Goal: Transaction & Acquisition: Purchase product/service

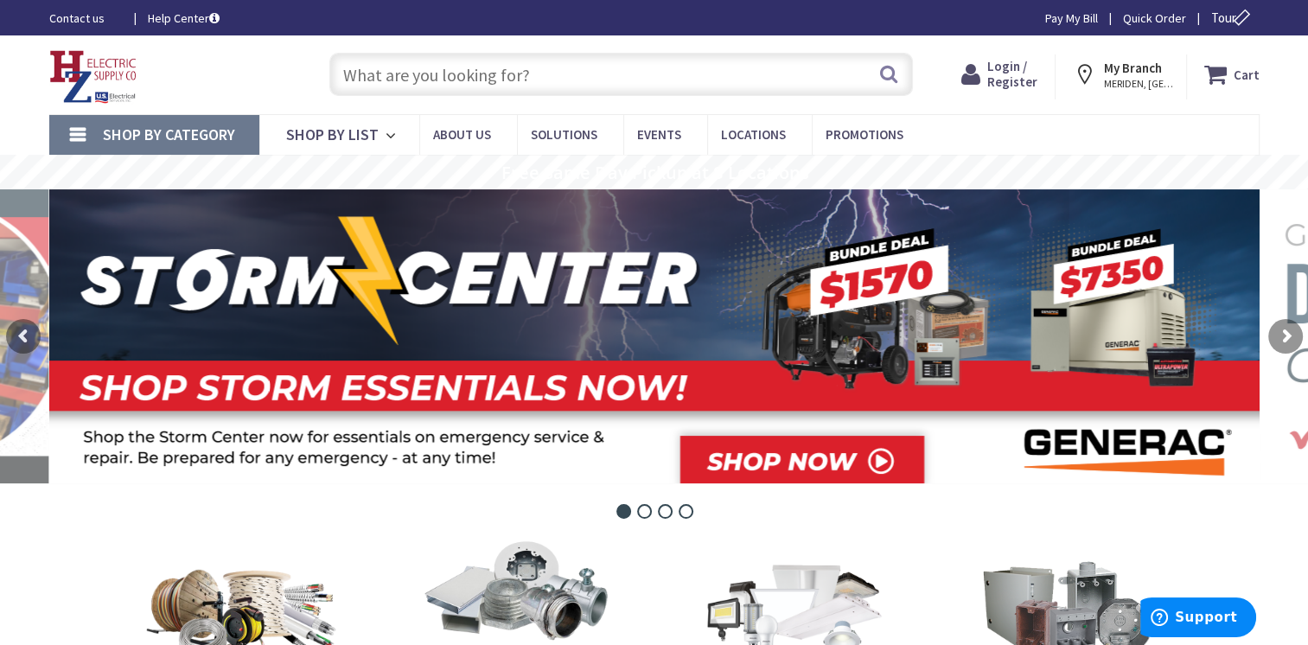
click at [403, 74] on input "text" at bounding box center [621, 74] width 584 height 43
paste input "[PERSON_NAME] No. 730 - 1 3/16" diameter round radio chassis punch se"
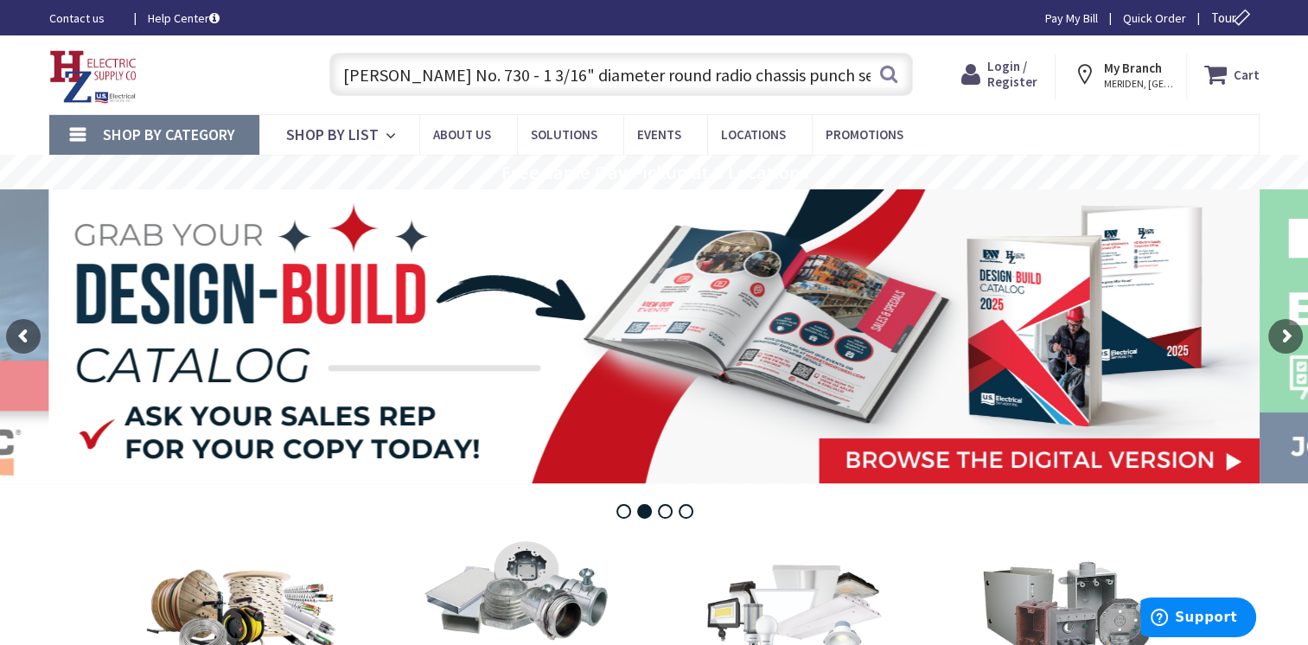
drag, startPoint x: 739, startPoint y: 77, endPoint x: 339, endPoint y: 76, distance: 399.5
click at [339, 76] on input "[PERSON_NAME] No. 730 - 1 3/16" diameter round radio chassis punch se" at bounding box center [621, 74] width 584 height 43
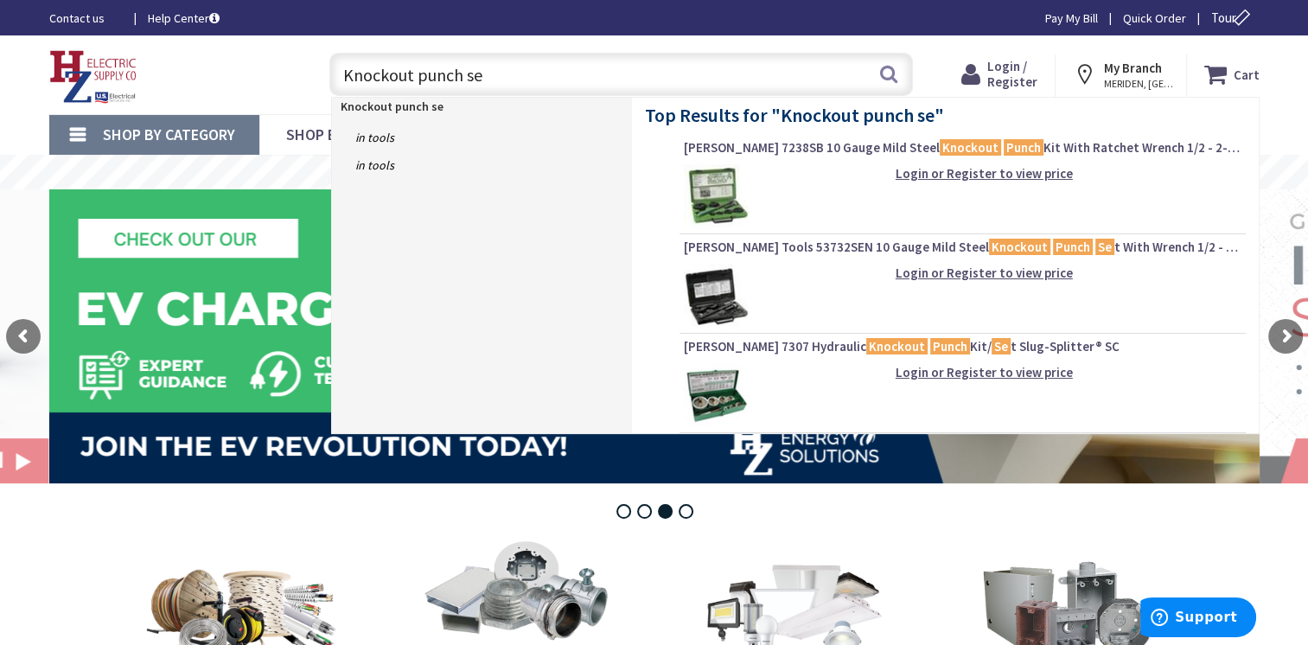
drag, startPoint x: 482, startPoint y: 79, endPoint x: 468, endPoint y: 83, distance: 14.5
click at [468, 83] on input "Knockout punch se" at bounding box center [621, 74] width 584 height 43
type input "Knockout punch"
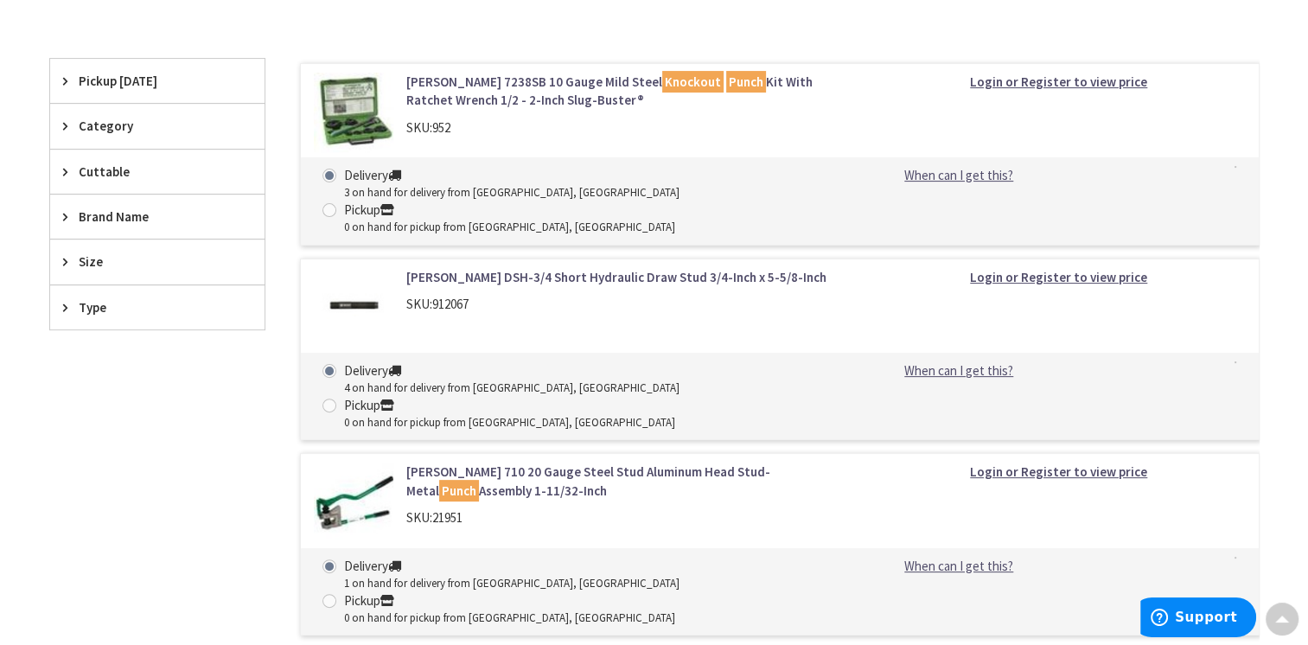
scroll to position [346, 0]
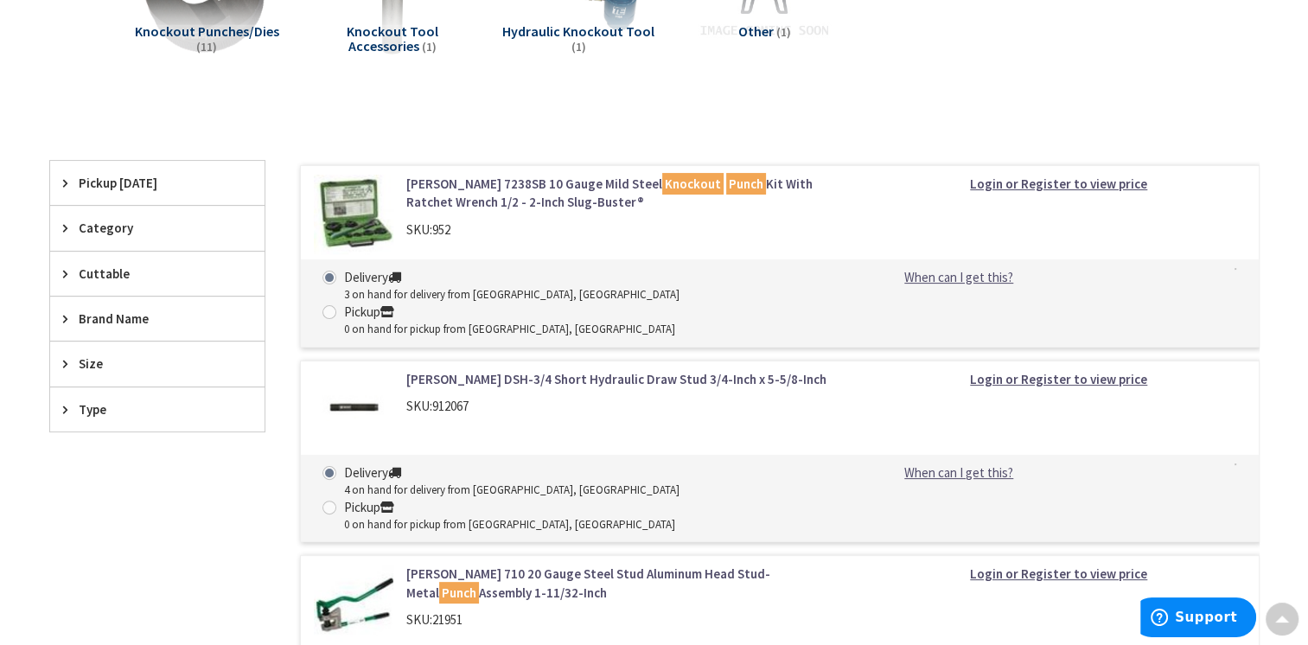
click at [515, 182] on link "Greenlee 7238SB 10 Gauge Mild Steel Knockout Punch Kit With Ratchet Wrench 1/2 …" at bounding box center [626, 193] width 440 height 37
